Goal: Information Seeking & Learning: Find specific fact

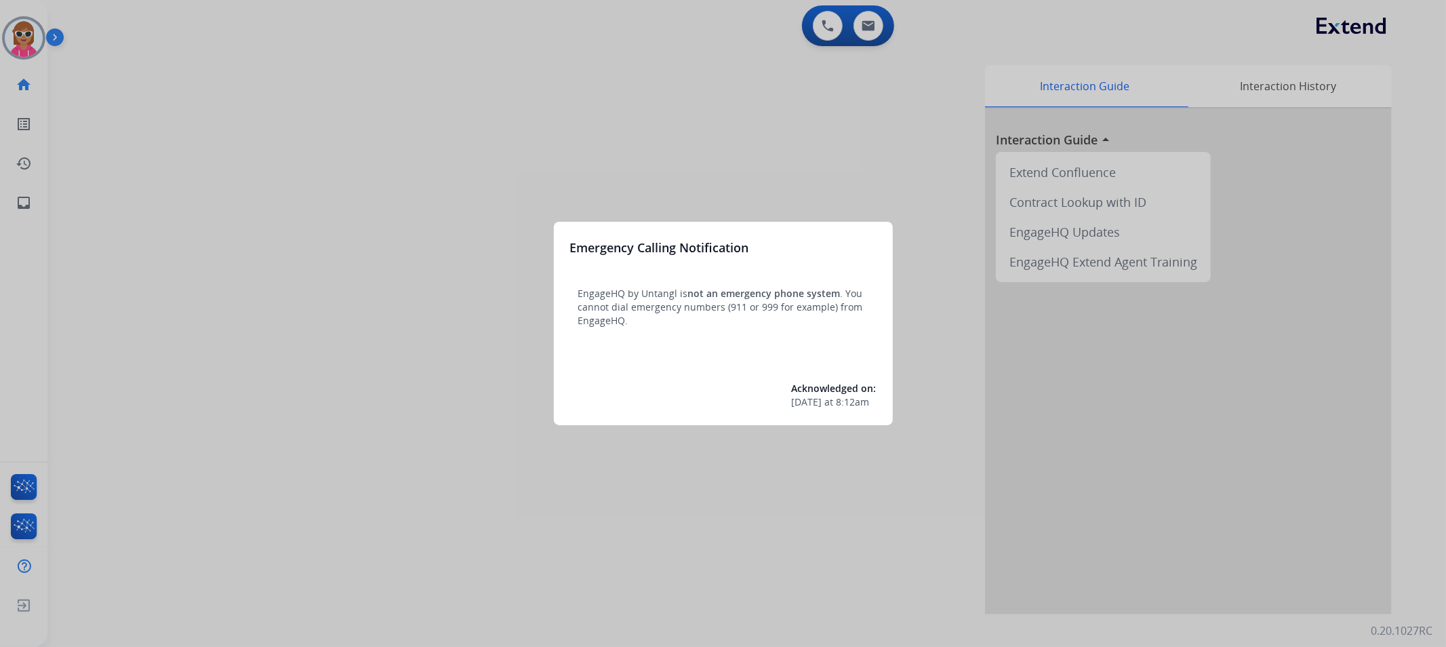
click at [144, 89] on div at bounding box center [723, 323] width 1446 height 647
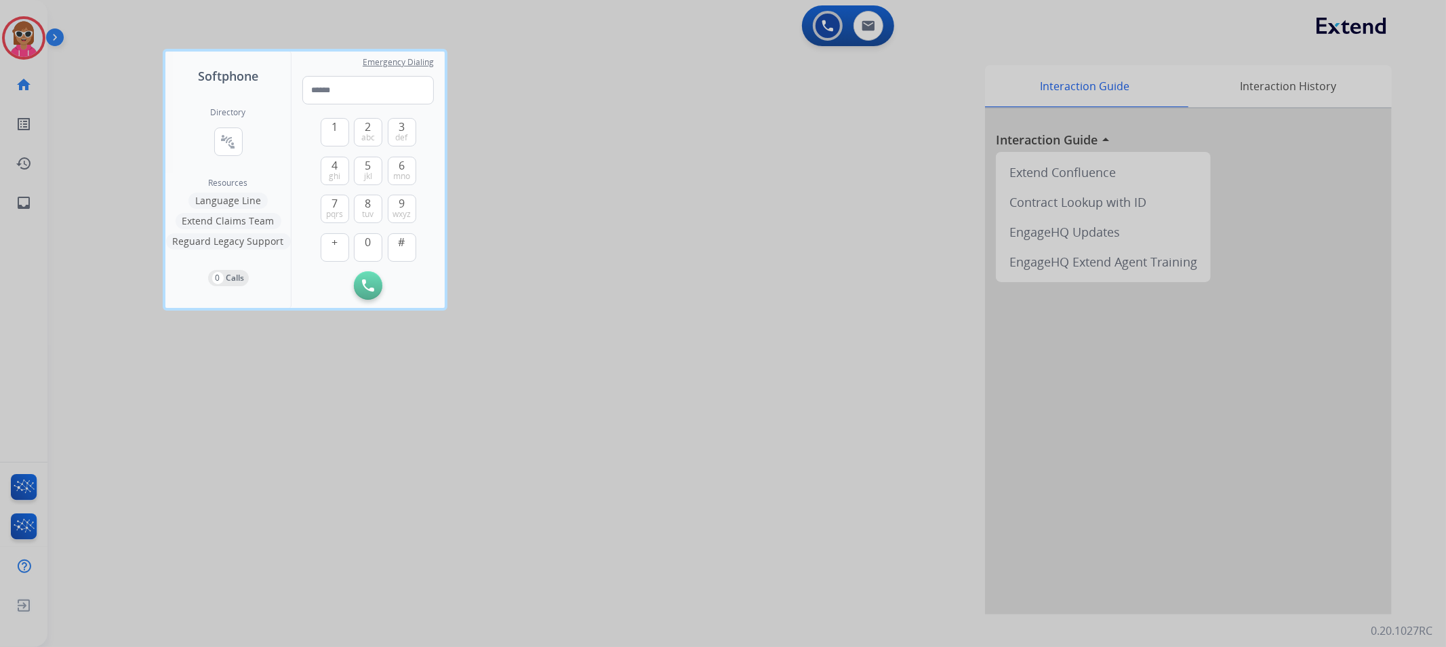
click at [80, 85] on div at bounding box center [723, 323] width 1446 height 647
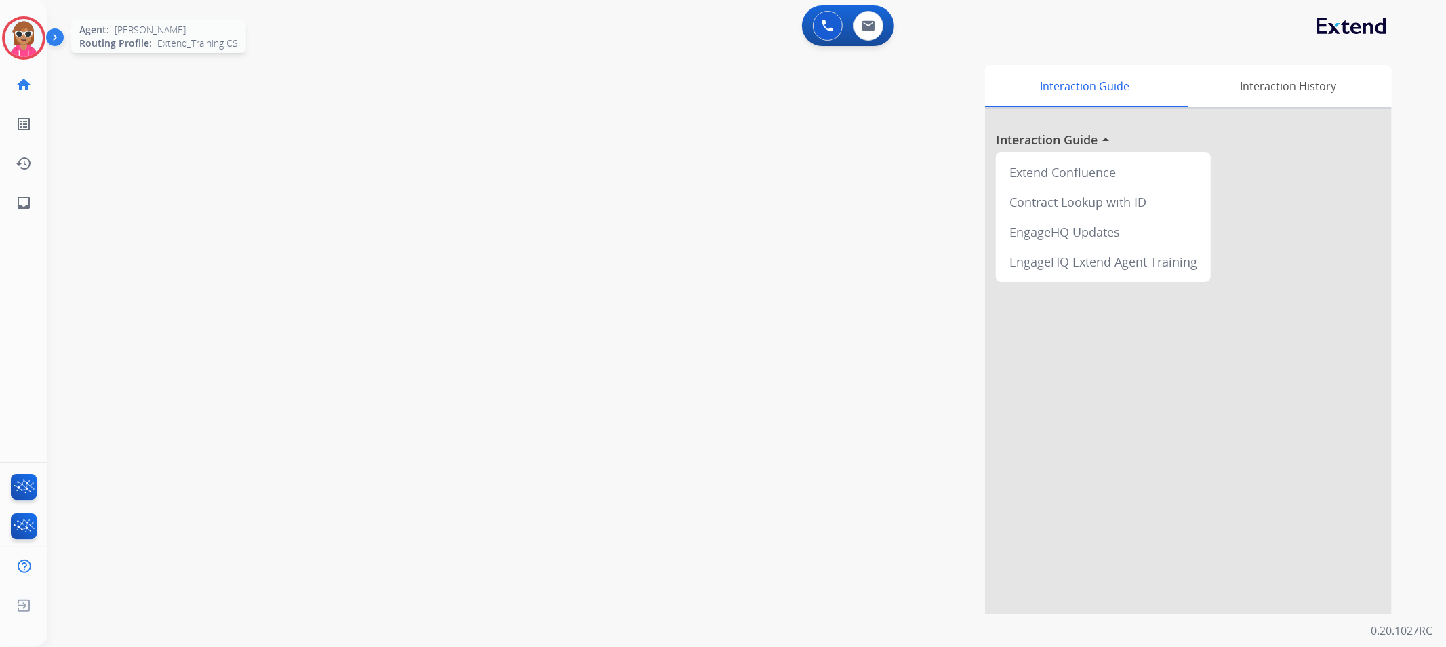
click at [12, 45] on img at bounding box center [24, 38] width 38 height 38
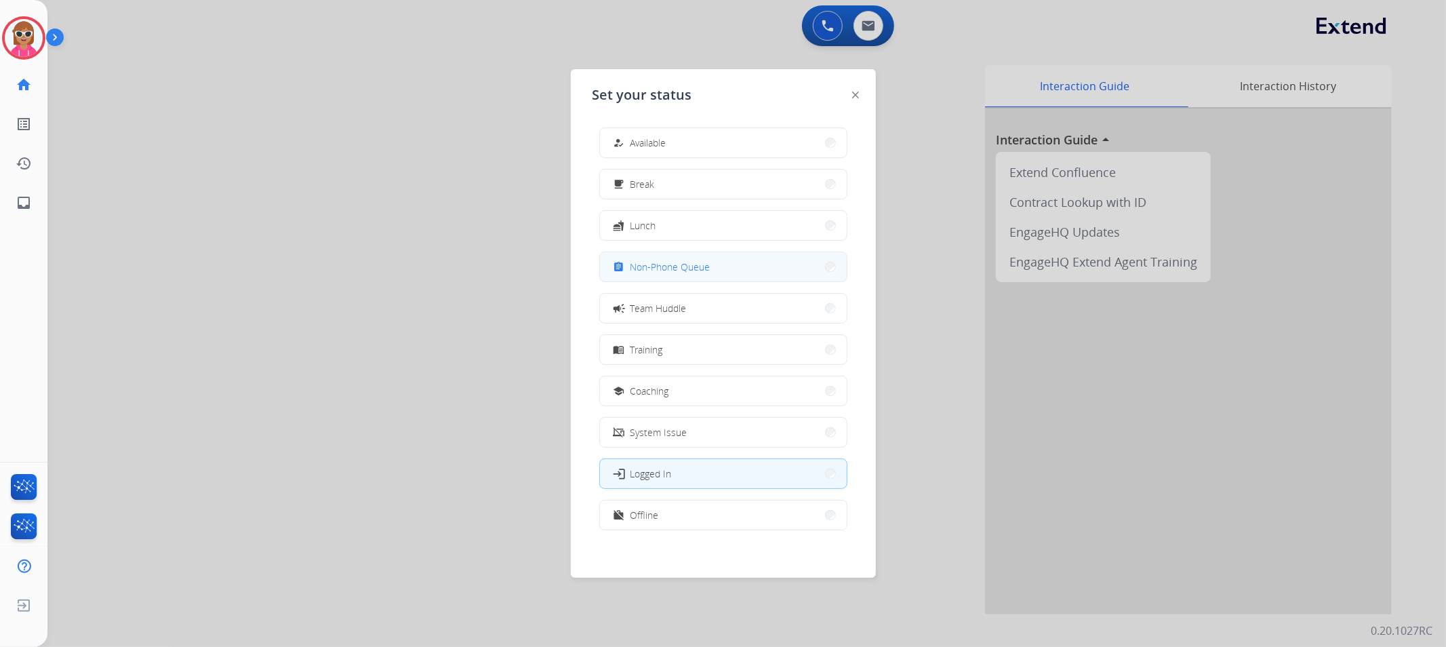
click at [635, 261] on span "Non-Phone Queue" at bounding box center [670, 267] width 80 height 14
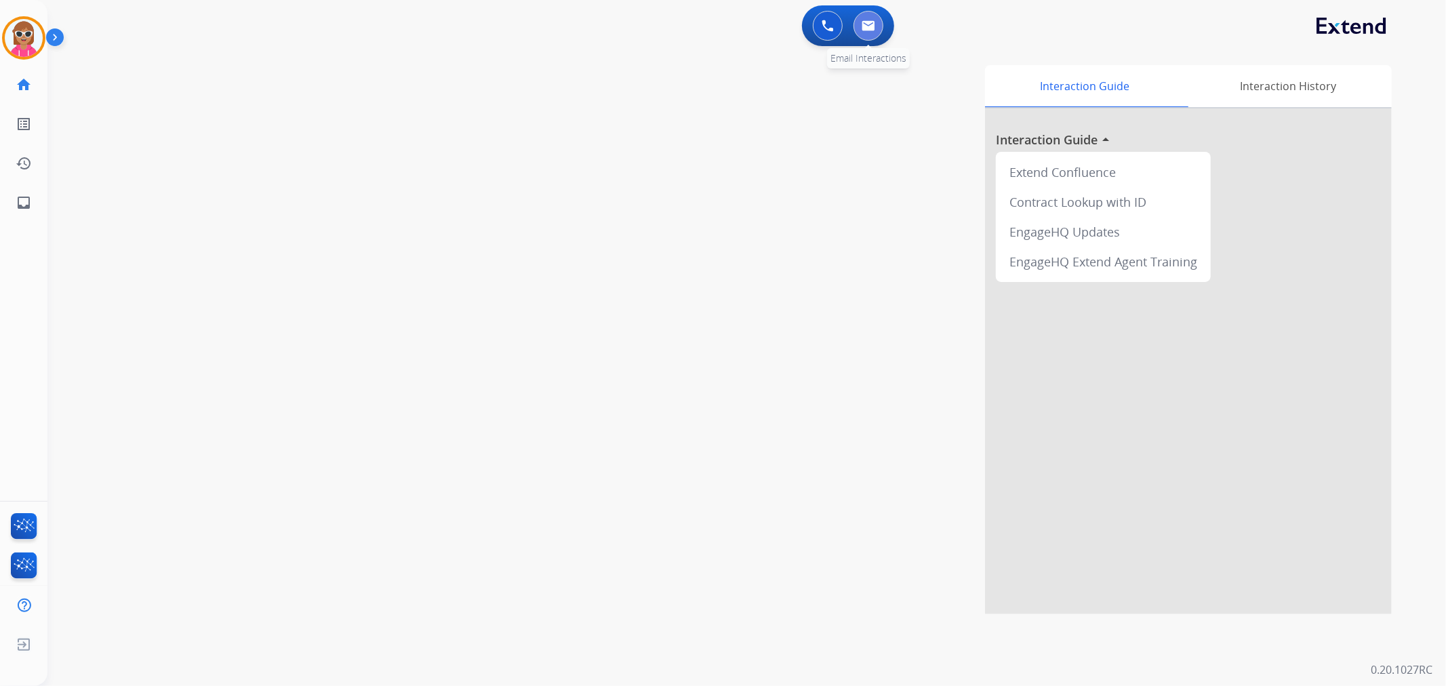
click at [859, 28] on button at bounding box center [869, 26] width 30 height 30
select select "**********"
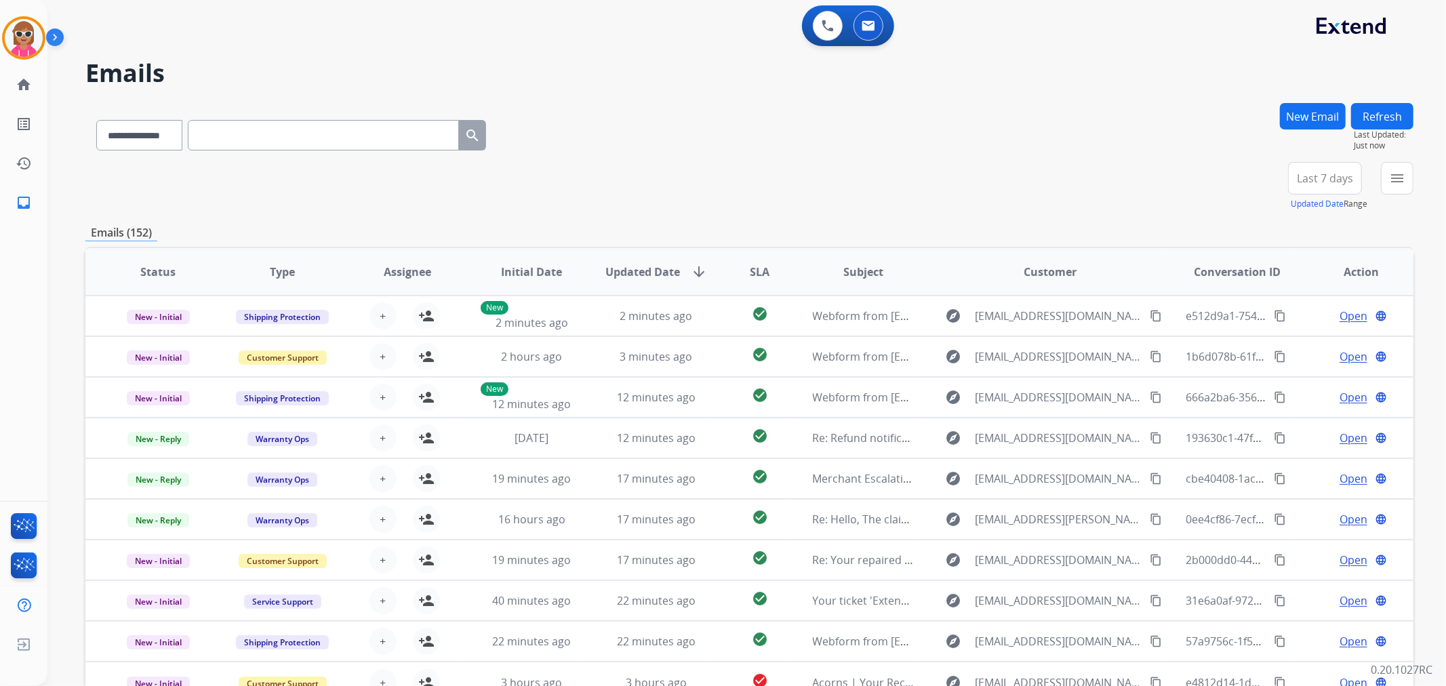
click at [240, 129] on input "text" at bounding box center [323, 135] width 271 height 31
paste input "**********"
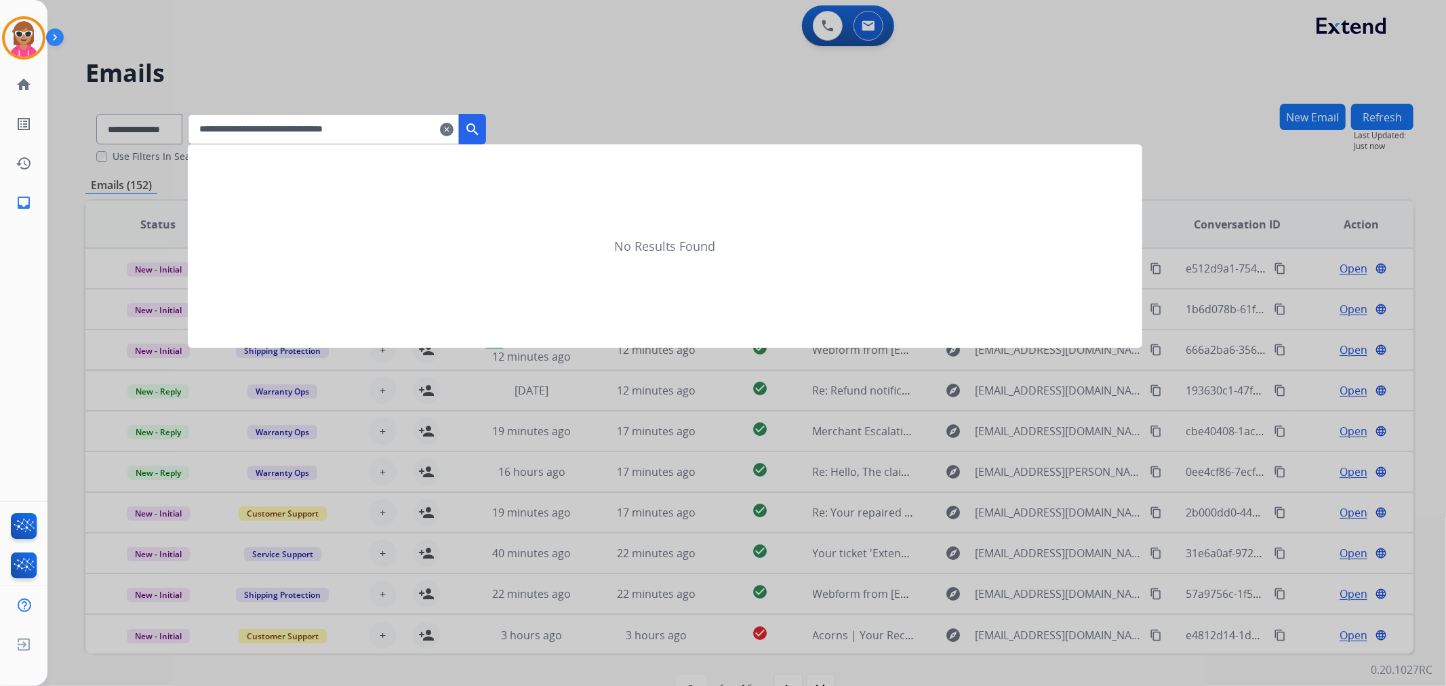
click at [481, 134] on mat-icon "search" at bounding box center [472, 129] width 16 height 16
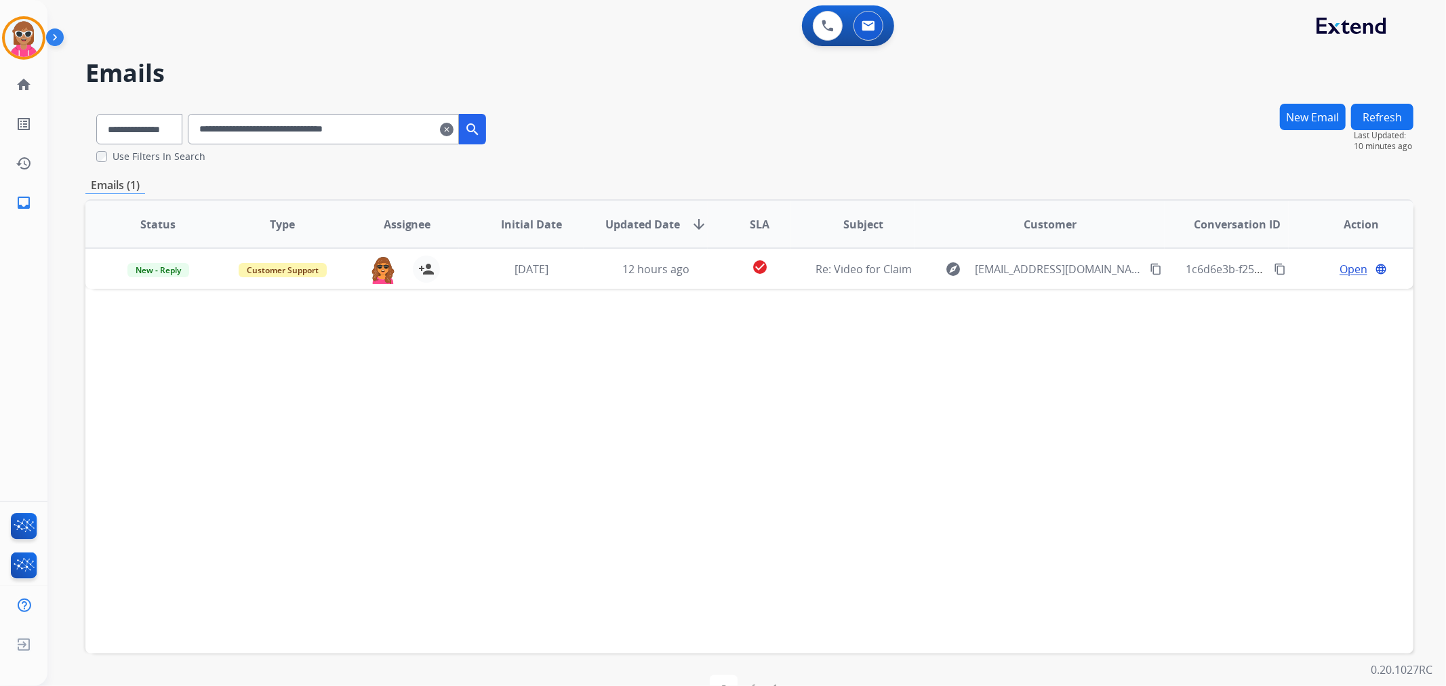
drag, startPoint x: 409, startPoint y: 122, endPoint x: 179, endPoint y: 127, distance: 230.6
click at [184, 123] on div "**********" at bounding box center [291, 126] width 412 height 47
paste input "text"
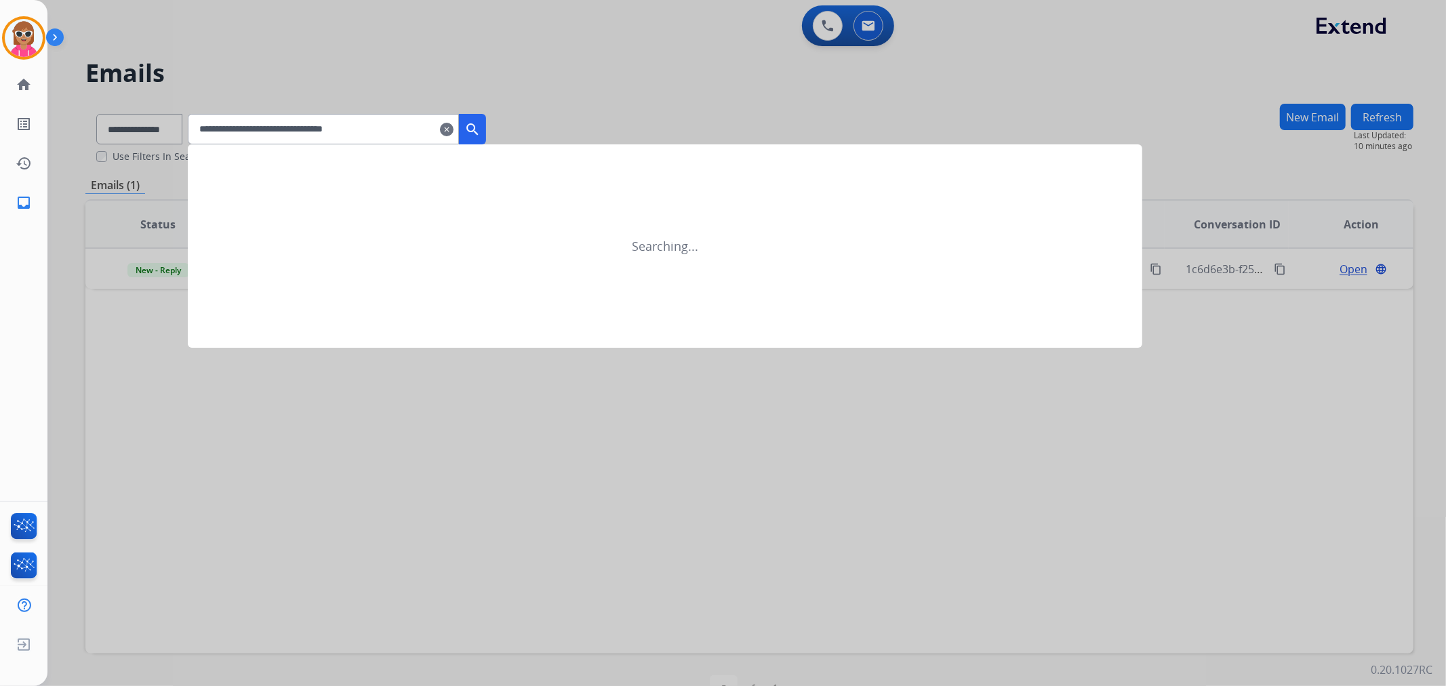
type input "**********"
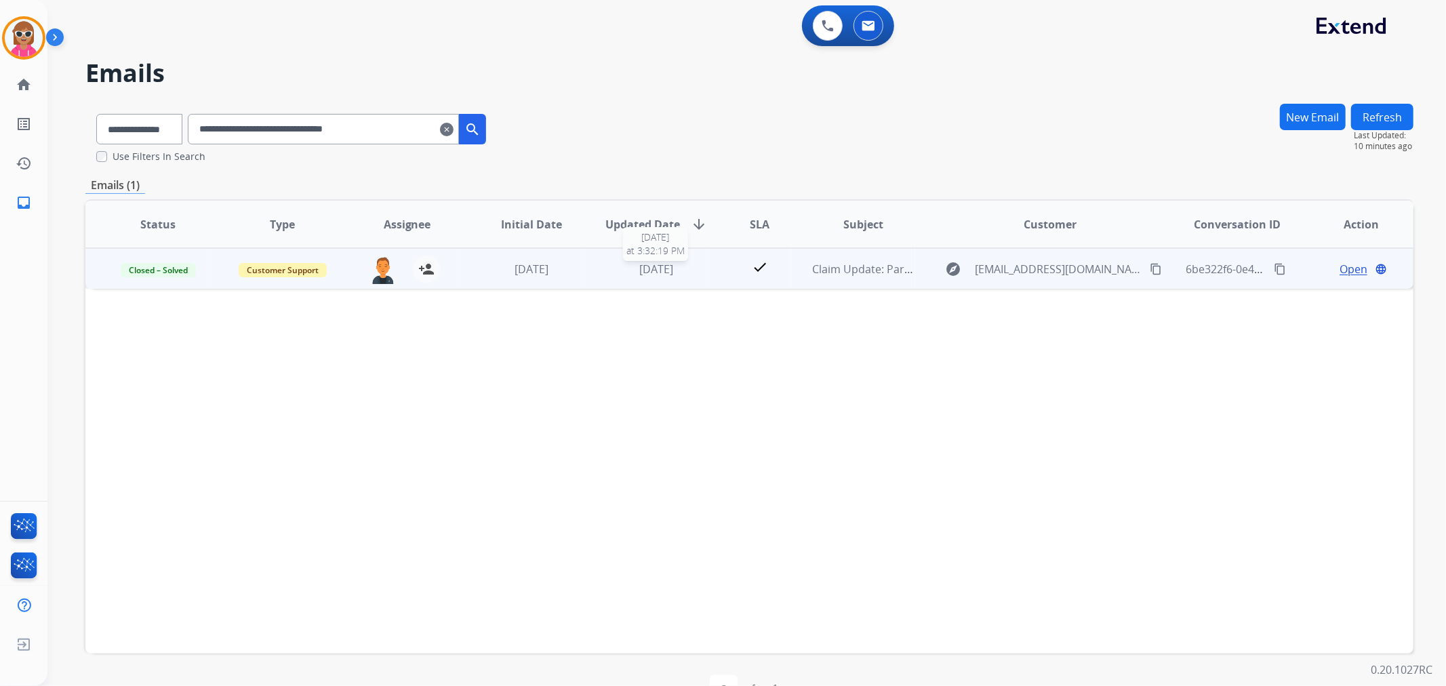
click at [664, 273] on span "[DATE]" at bounding box center [656, 269] width 34 height 15
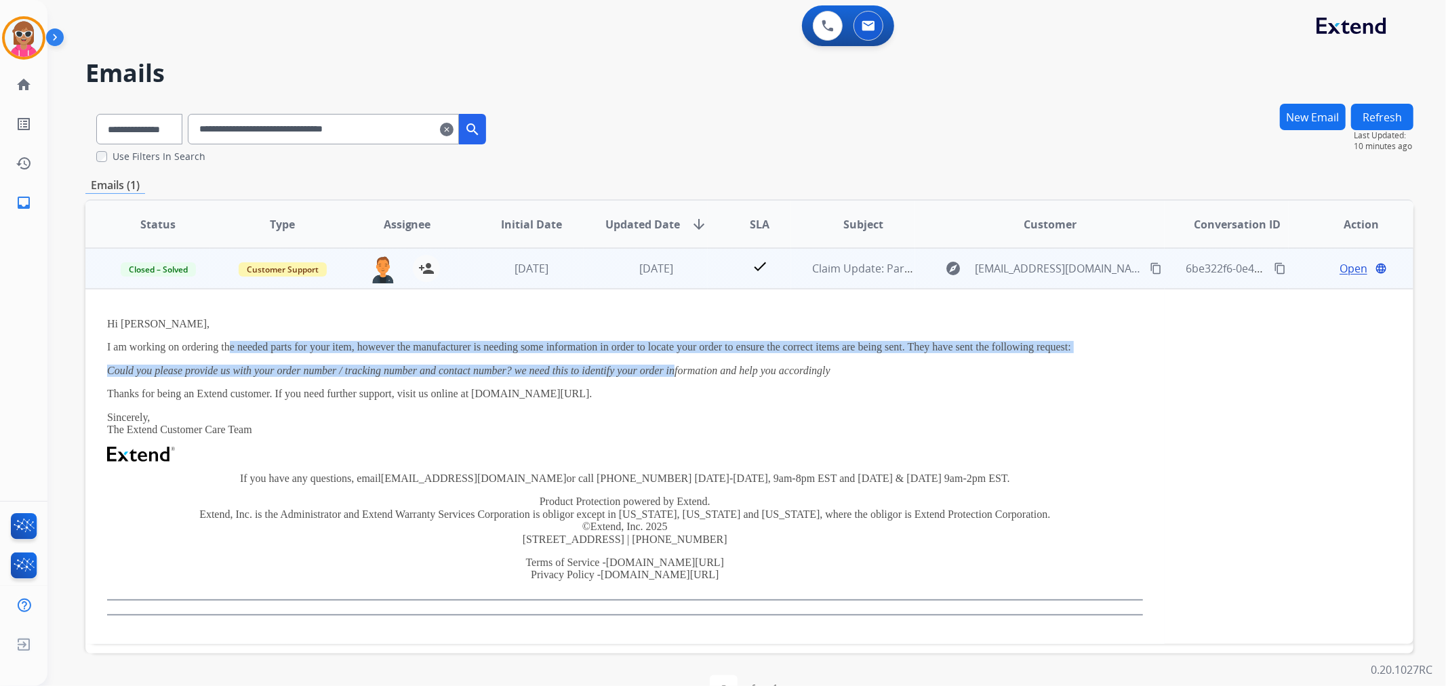
drag, startPoint x: 232, startPoint y: 350, endPoint x: 442, endPoint y: 359, distance: 210.4
click at [671, 355] on div "Hi [PERSON_NAME], I am working on ordering the needed parts for your item, howe…" at bounding box center [625, 459] width 1036 height 283
click at [298, 373] on em "Could you please provide us with your order number / tracking number and contac…" at bounding box center [468, 371] width 723 height 12
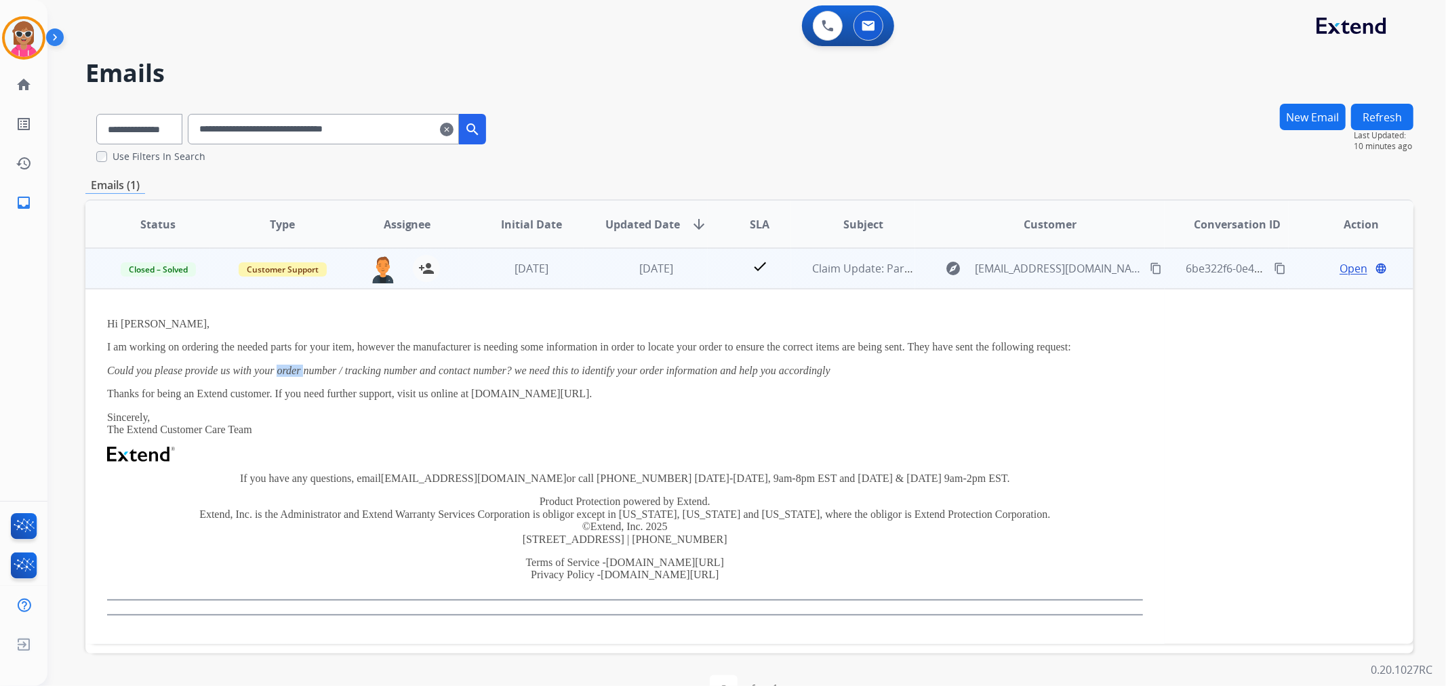
drag, startPoint x: 298, startPoint y: 373, endPoint x: 388, endPoint y: 418, distance: 100.0
click at [303, 375] on em "Could you please provide us with your order number / tracking number and contac…" at bounding box center [468, 371] width 723 height 12
click at [513, 375] on em "Could you please provide us with your order number / tracking number and contac…" at bounding box center [468, 371] width 723 height 12
drag, startPoint x: 511, startPoint y: 369, endPoint x: 278, endPoint y: 368, distance: 233.2
click at [278, 368] on em "Could you please provide us with your order number / tracking number and contac…" at bounding box center [468, 371] width 723 height 12
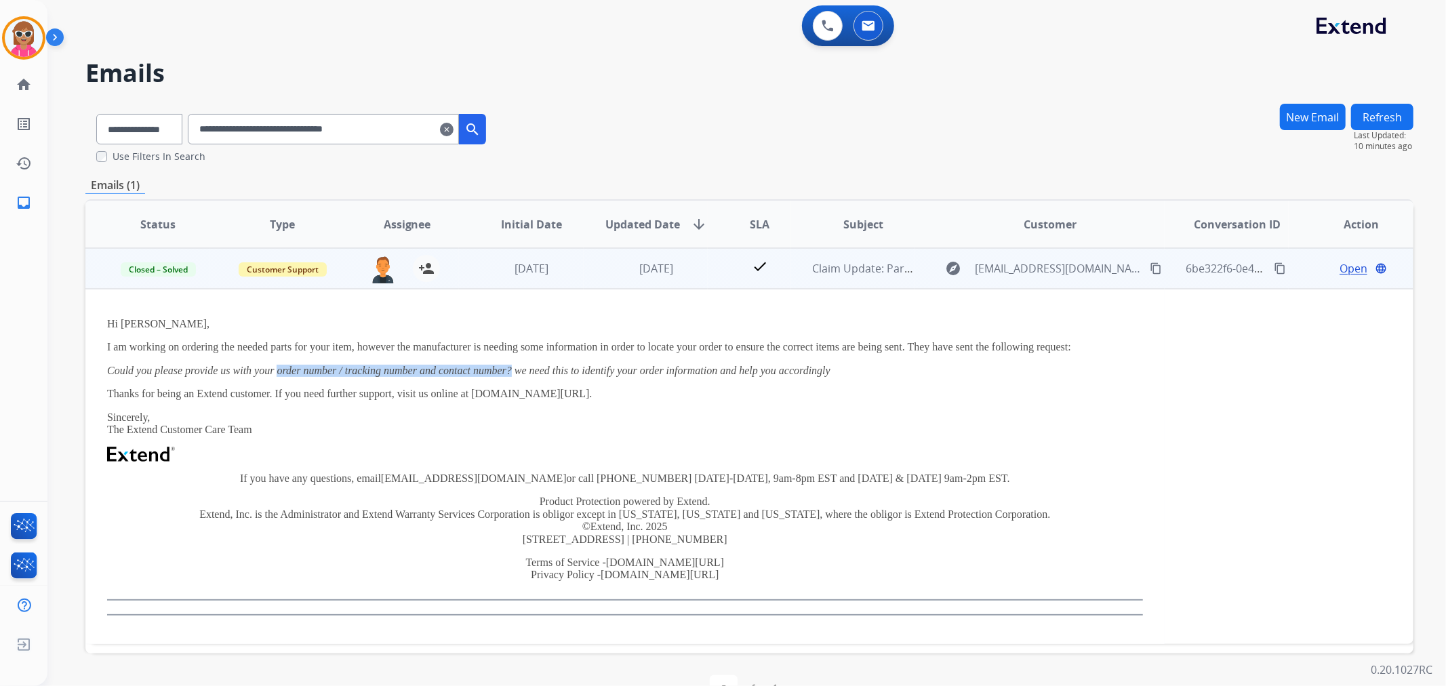
copy em "order number / tracking number and contact number?"
